Goal: Task Accomplishment & Management: Manage account settings

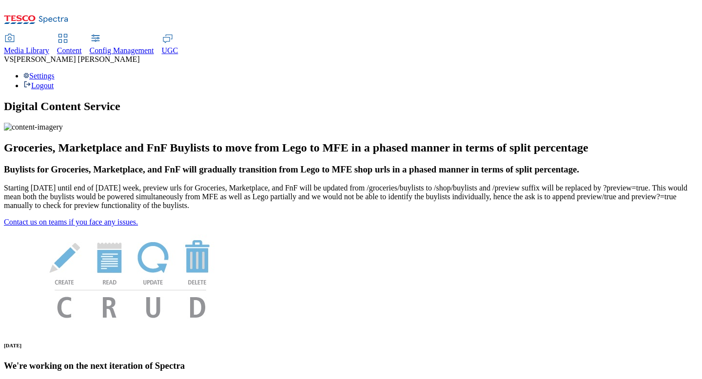
click at [656, 72] on div "Settings Logout" at bounding box center [351, 81] width 694 height 19
click at [82, 46] on div "Content" at bounding box center [69, 50] width 25 height 9
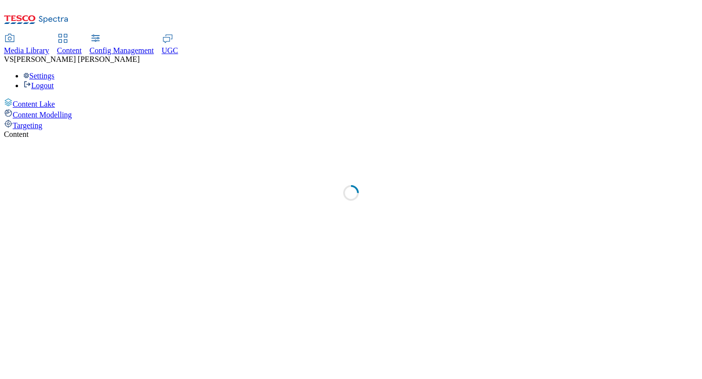
select select "group-comms"
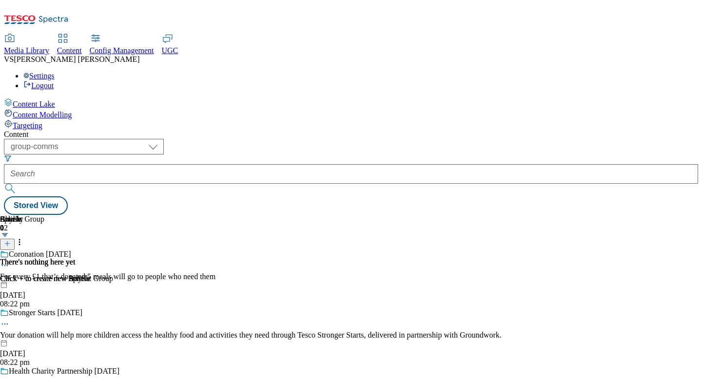
click at [49, 46] on span "Media Library" at bounding box center [26, 50] width 45 height 8
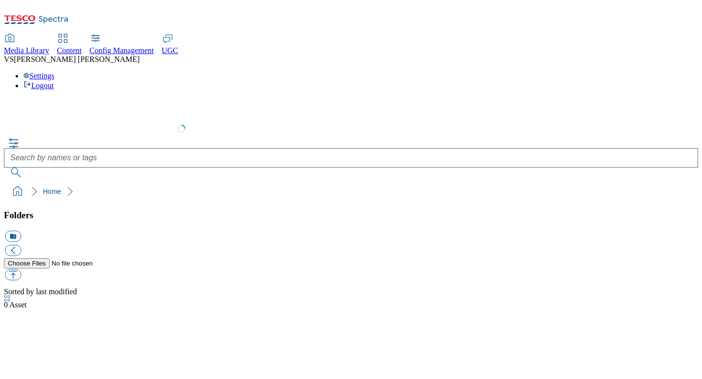
select select "flare-test"
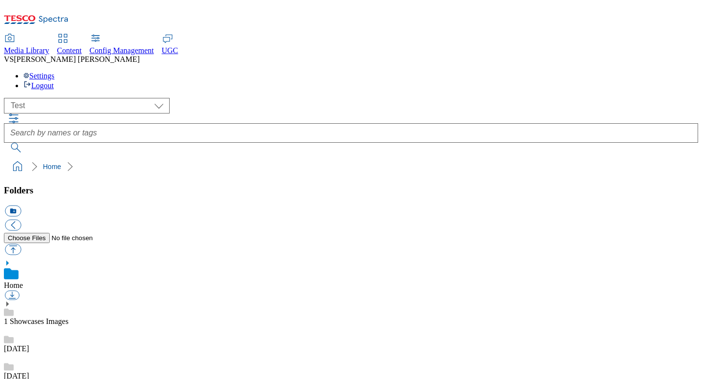
click at [663, 72] on div "Settings Logout" at bounding box center [351, 81] width 694 height 19
click at [675, 72] on div "Settings Logout" at bounding box center [351, 81] width 694 height 19
click at [54, 81] on link "Logout" at bounding box center [38, 85] width 30 height 8
